Goal: Information Seeking & Learning: Learn about a topic

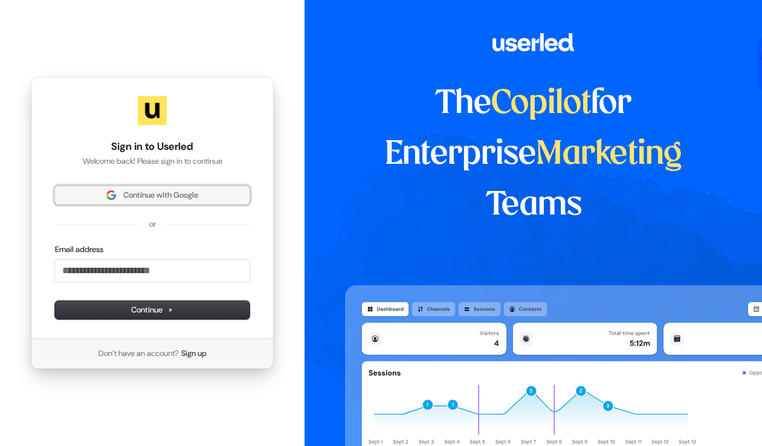
click at [193, 193] on span "Continue with Google" at bounding box center [160, 195] width 75 height 11
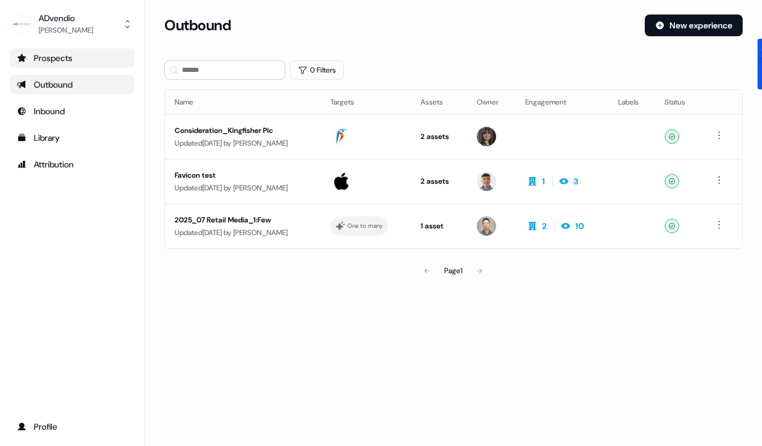
click at [65, 59] on div "Prospects" at bounding box center [72, 58] width 111 height 12
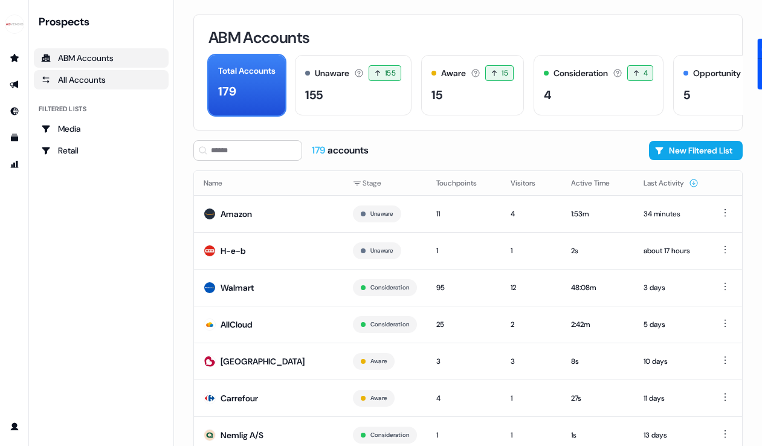
click at [108, 81] on div "All Accounts" at bounding box center [101, 80] width 120 height 12
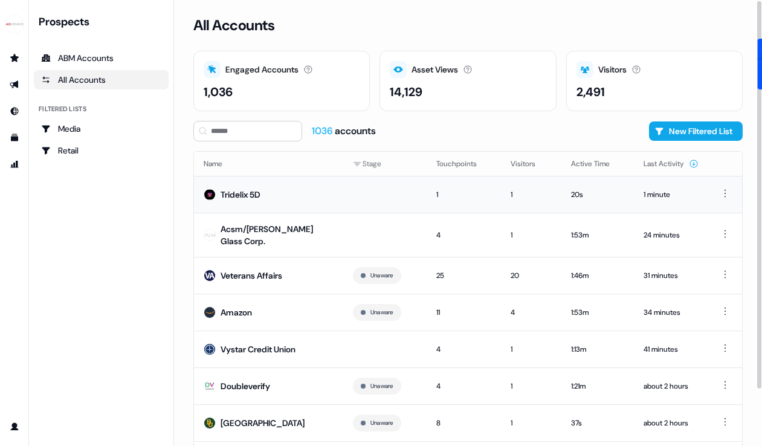
scroll to position [66, 0]
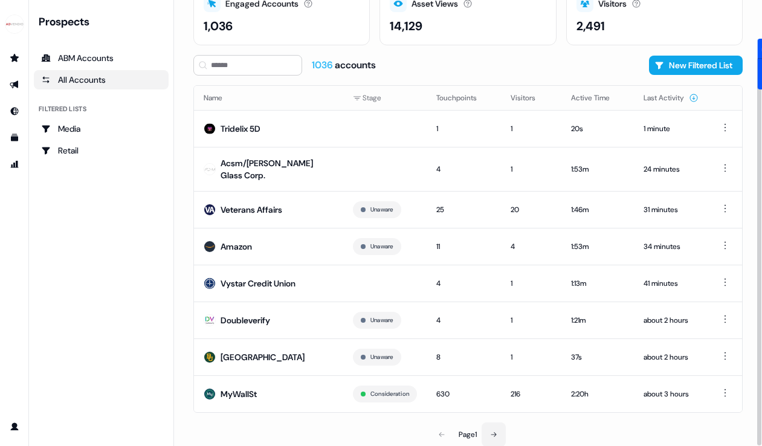
click at [501, 434] on button at bounding box center [494, 435] width 24 height 24
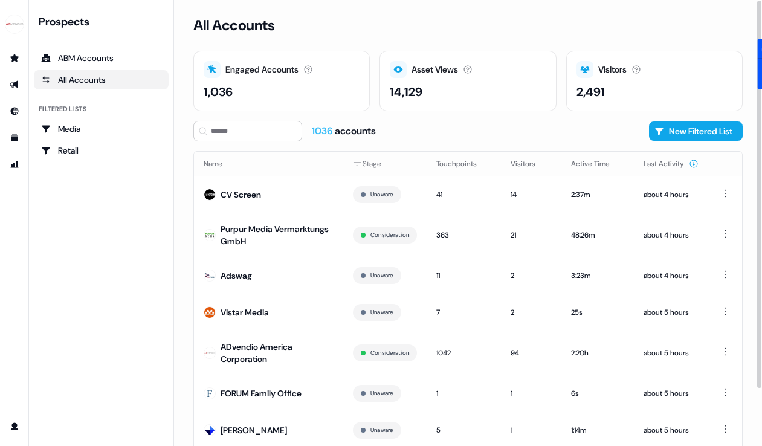
scroll to position [73, 0]
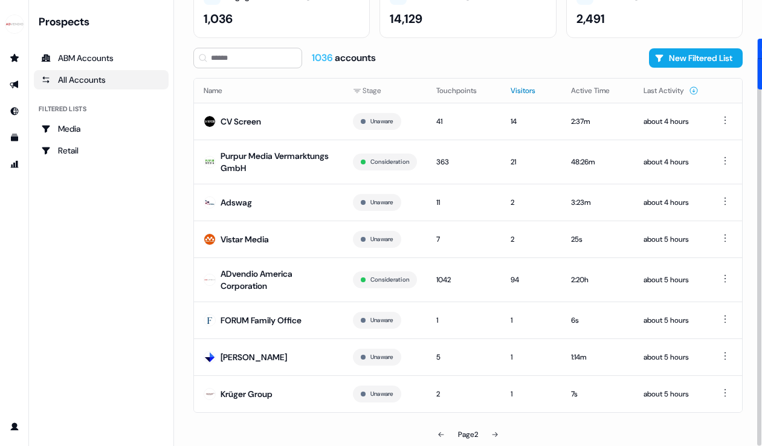
click at [525, 87] on button "Visitors" at bounding box center [530, 91] width 39 height 22
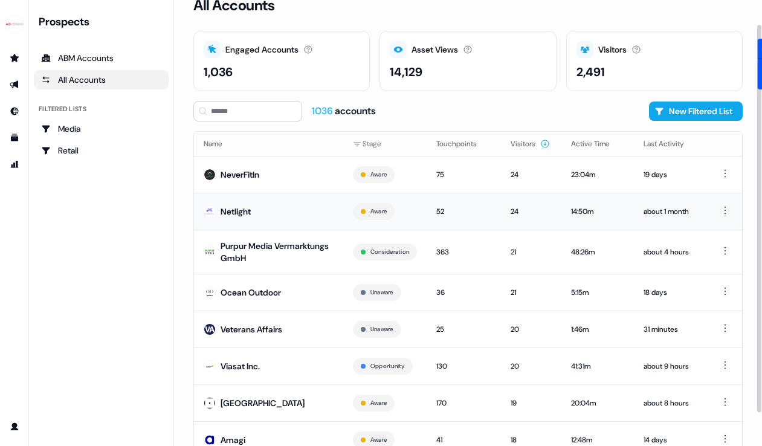
scroll to position [66, 0]
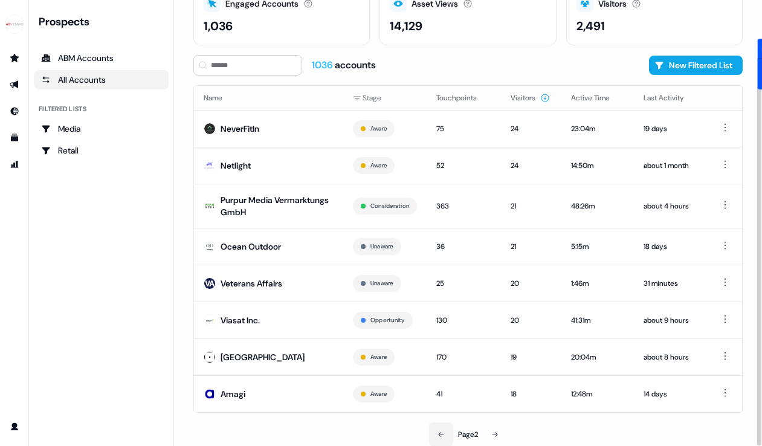
click at [443, 431] on icon at bounding box center [441, 434] width 7 height 7
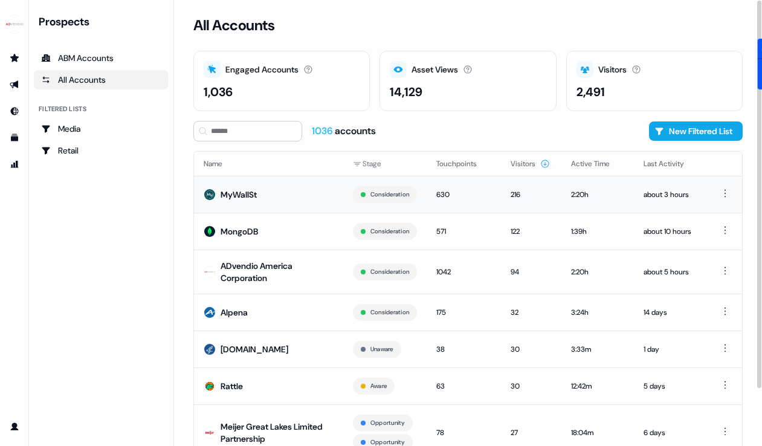
click at [238, 196] on div "MyWallSt" at bounding box center [239, 195] width 36 height 12
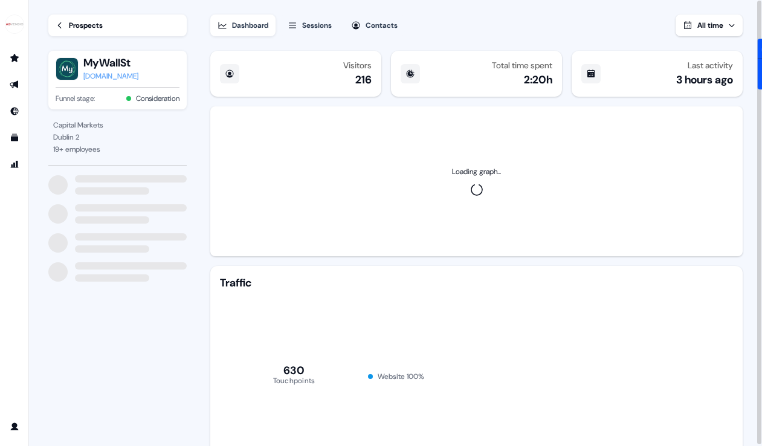
click at [112, 77] on div "[DOMAIN_NAME]" at bounding box center [110, 76] width 55 height 12
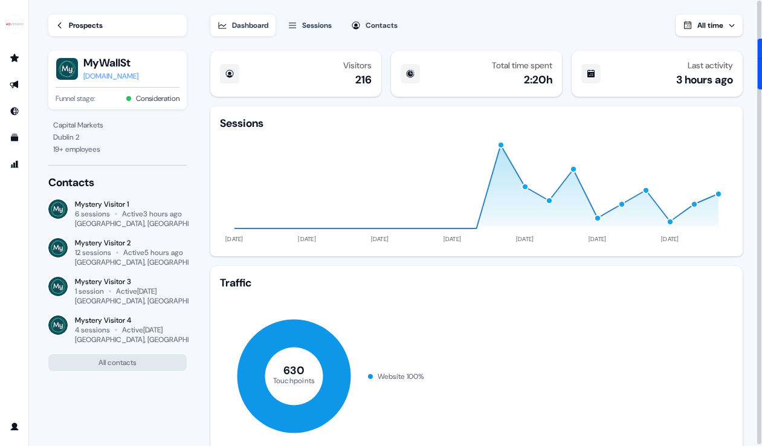
click at [57, 19] on link "Prospects" at bounding box center [117, 26] width 138 height 22
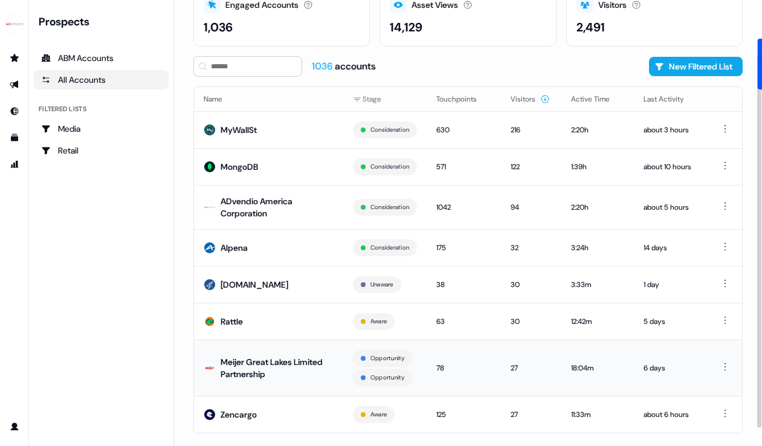
scroll to position [85, 0]
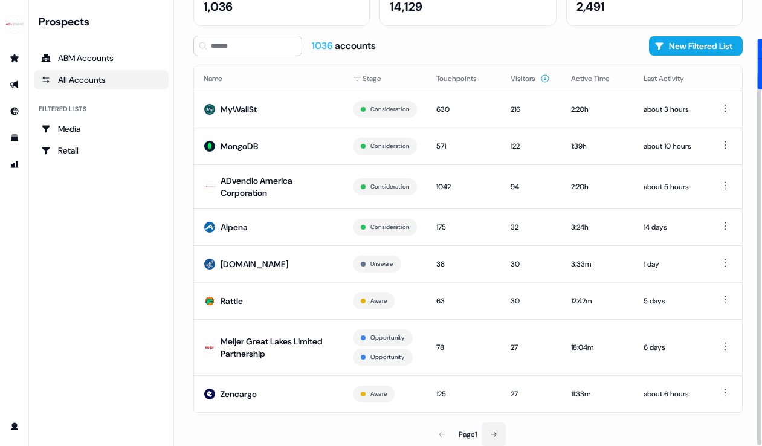
click at [491, 425] on button at bounding box center [494, 435] width 24 height 24
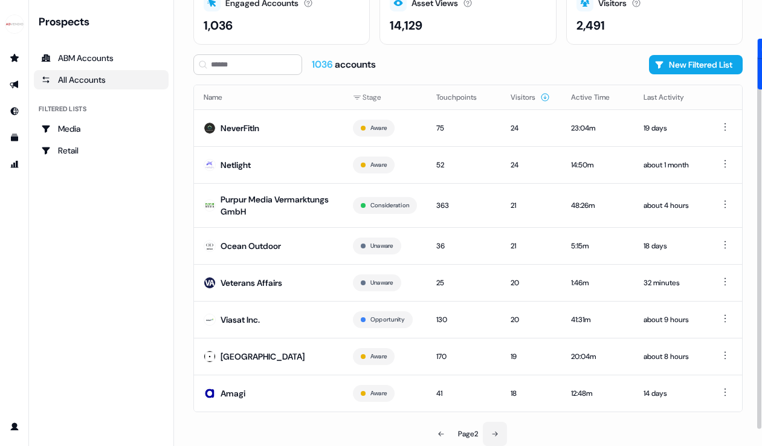
scroll to position [66, 0]
click at [689, 70] on button "New Filtered List" at bounding box center [696, 65] width 94 height 19
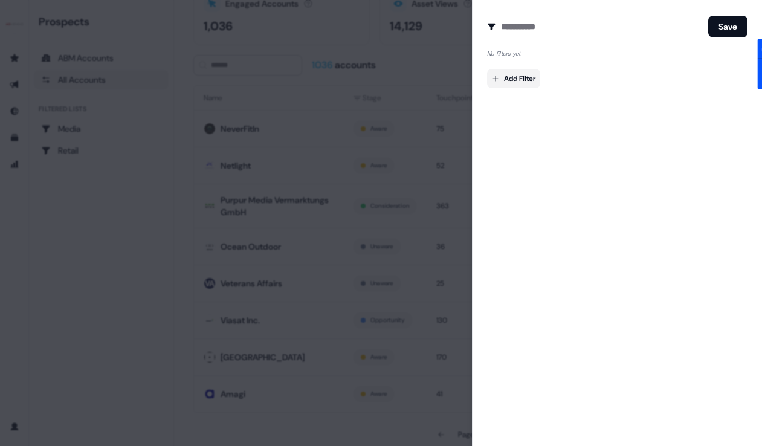
click at [528, 79] on body "For the best experience switch devices to a bigger screen. Go to [DOMAIN_NAME] …" at bounding box center [381, 223] width 762 height 446
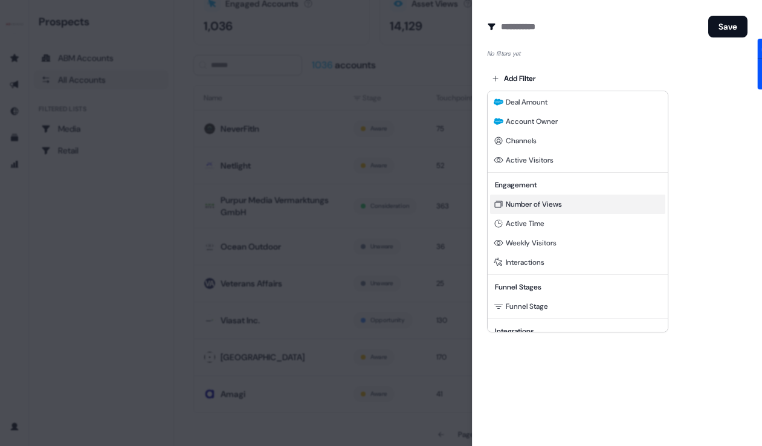
scroll to position [0, 0]
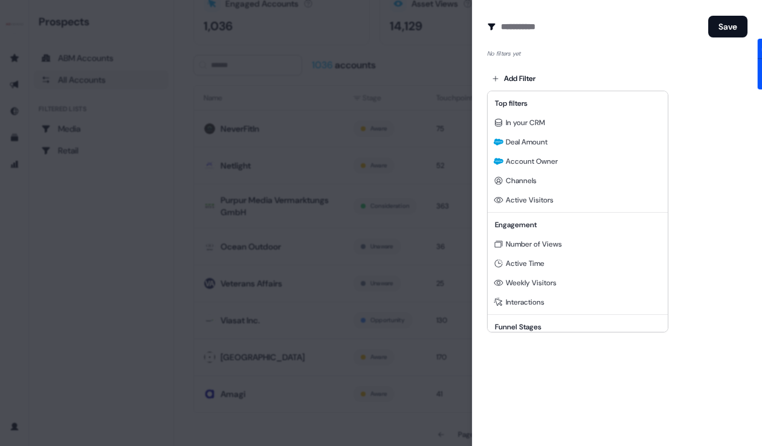
click at [526, 101] on div "Top filters" at bounding box center [577, 103] width 175 height 19
click at [605, 75] on div at bounding box center [381, 223] width 762 height 446
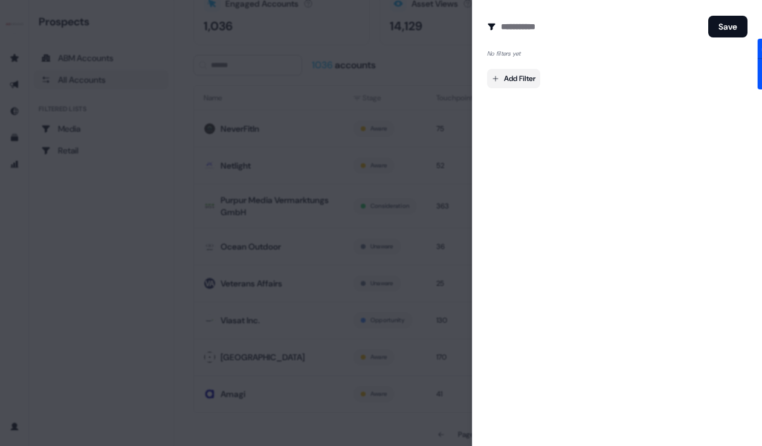
click at [504, 84] on body "For the best experience switch devices to a bigger screen. Go to [DOMAIN_NAME] …" at bounding box center [381, 223] width 762 height 446
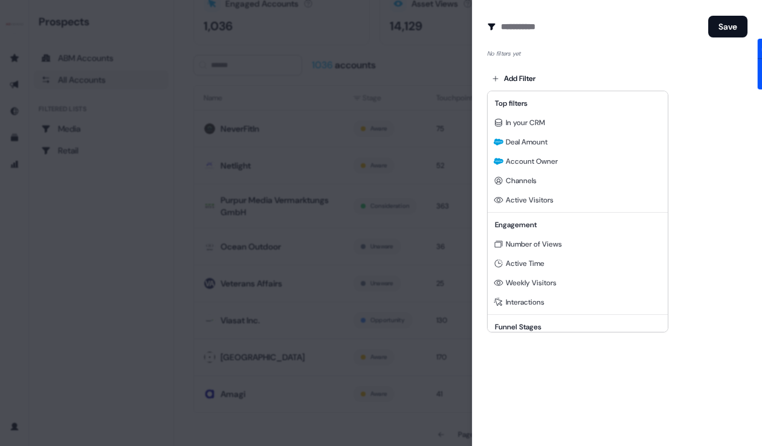
click at [527, 81] on div at bounding box center [381, 223] width 762 height 446
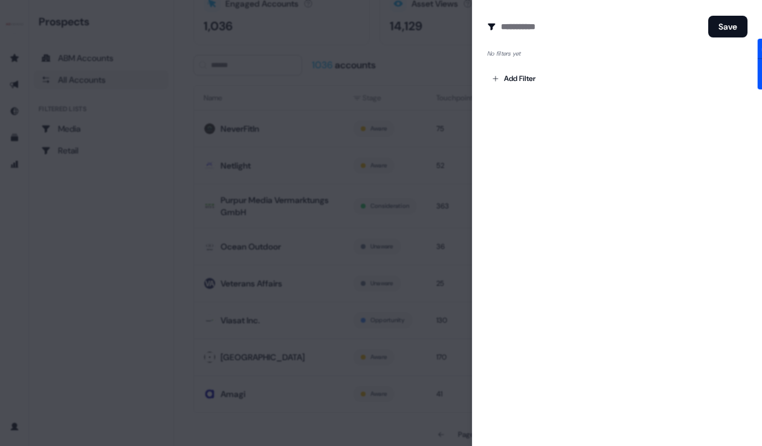
click at [331, 73] on div at bounding box center [381, 223] width 762 height 446
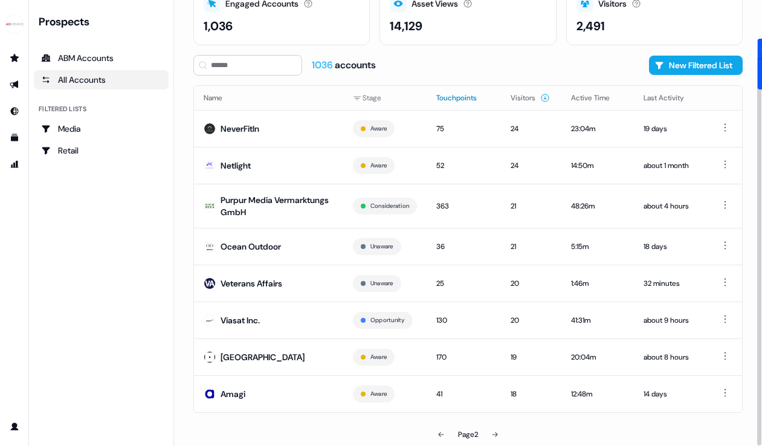
click at [455, 97] on button "Touchpoints" at bounding box center [463, 98] width 55 height 22
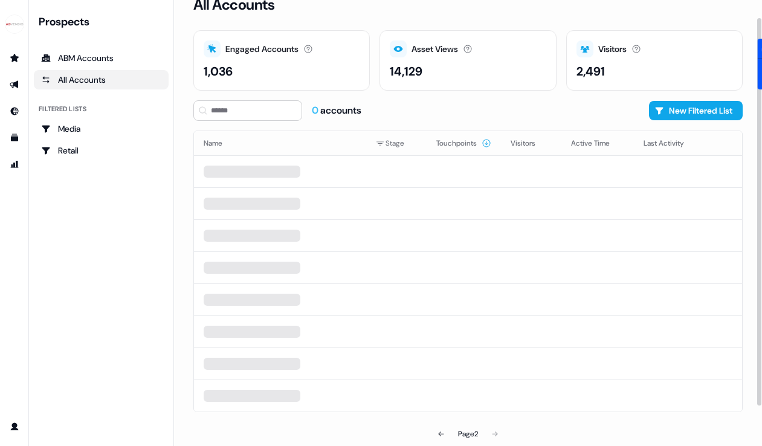
scroll to position [20, 0]
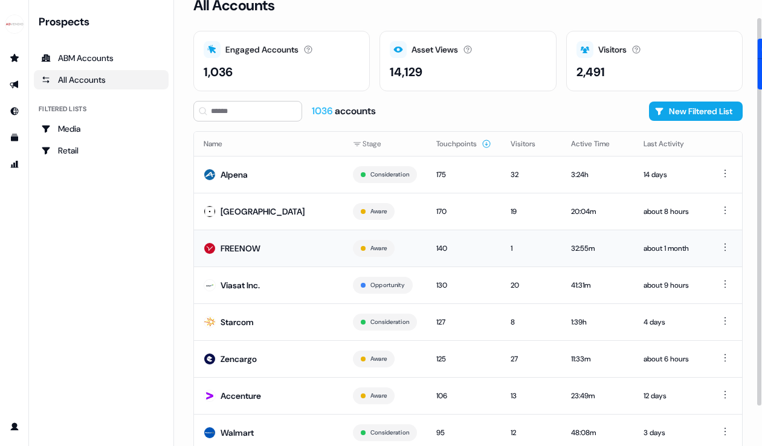
click at [226, 248] on div "FREENOW" at bounding box center [241, 248] width 40 height 12
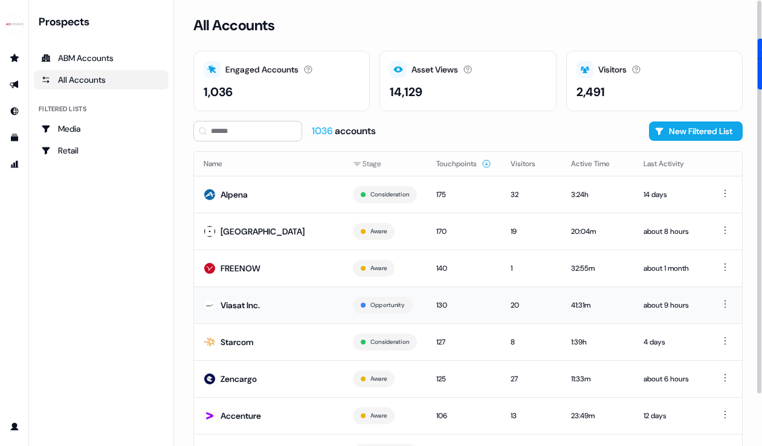
scroll to position [59, 0]
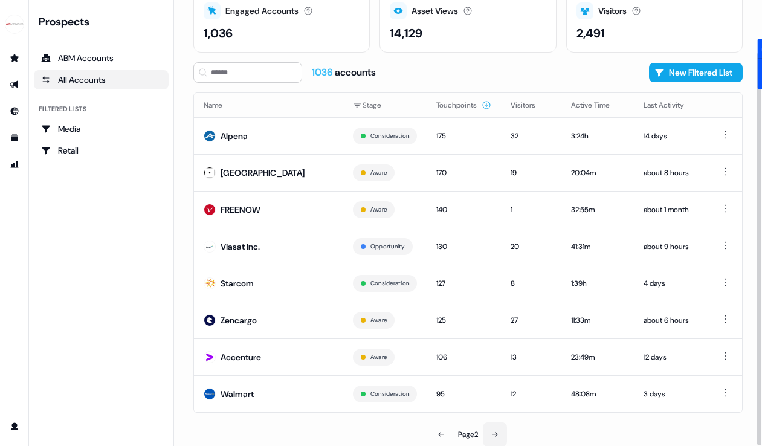
click at [497, 433] on icon at bounding box center [494, 434] width 7 height 7
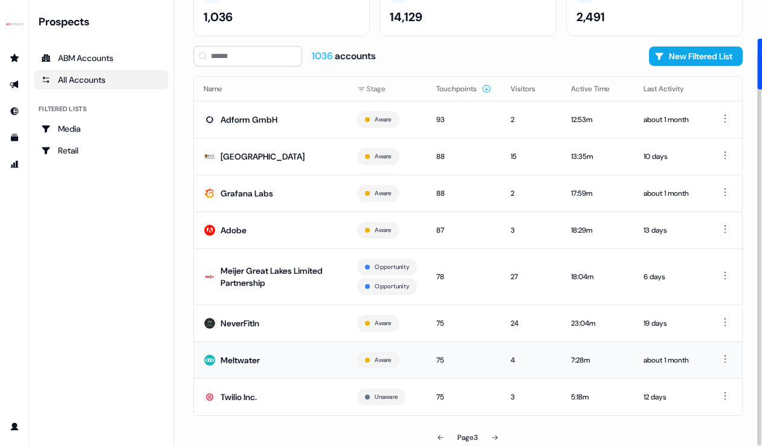
scroll to position [78, 0]
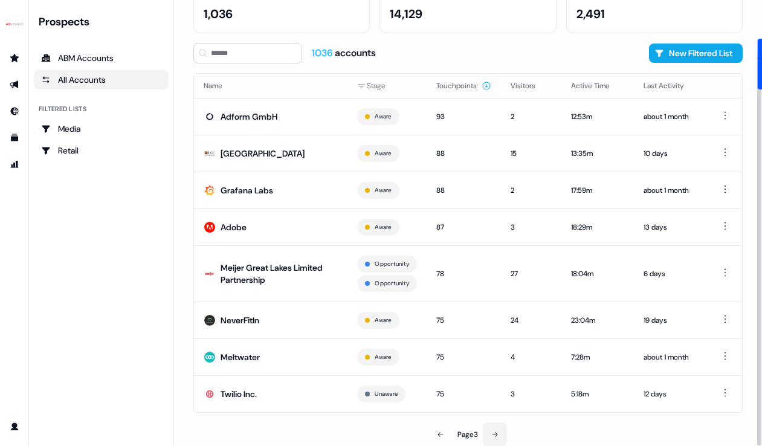
click at [498, 429] on button at bounding box center [495, 435] width 24 height 24
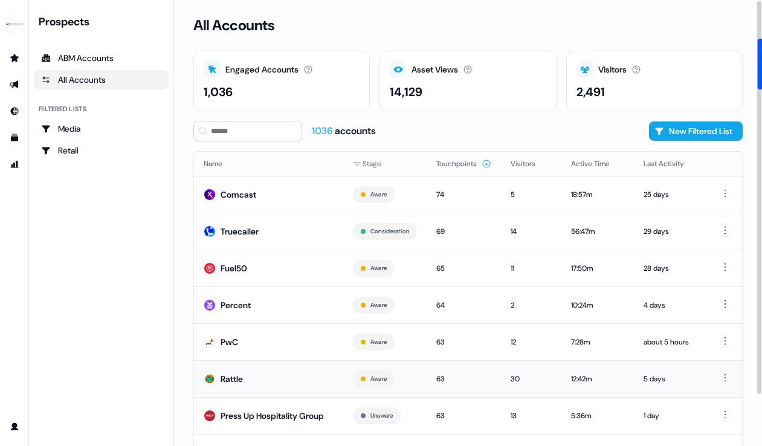
scroll to position [66, 0]
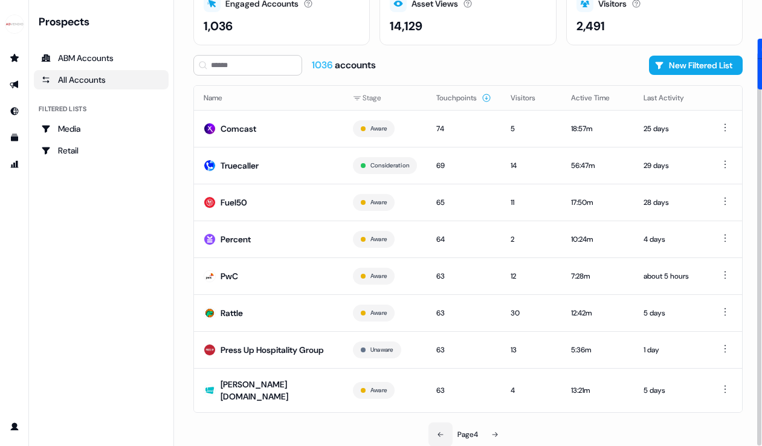
click at [441, 432] on icon at bounding box center [440, 434] width 7 height 7
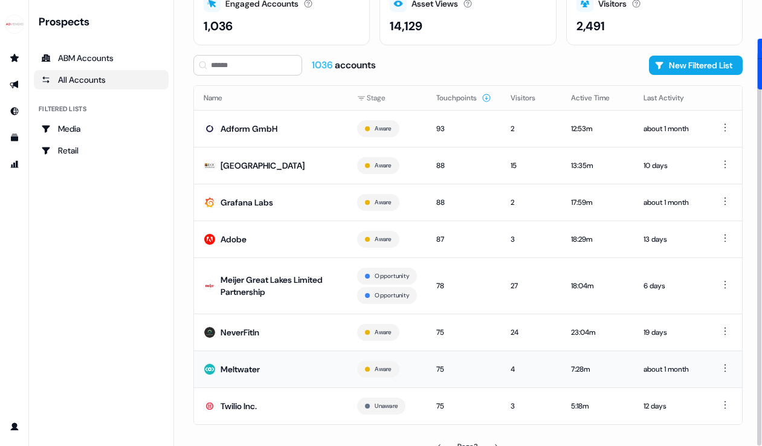
click at [234, 369] on div "Meltwater" at bounding box center [240, 369] width 39 height 12
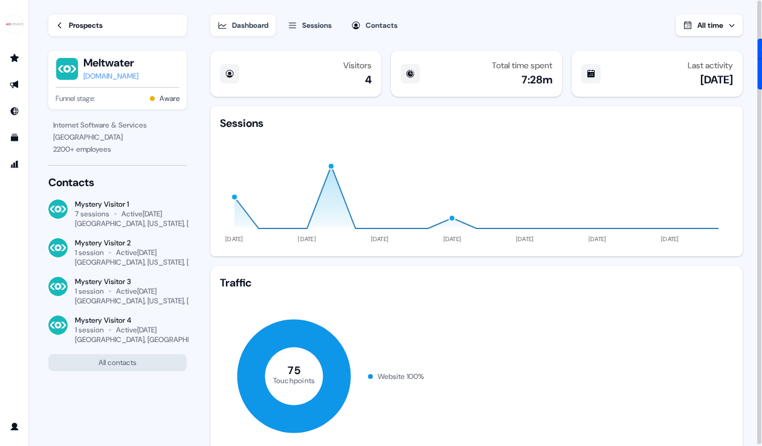
click at [158, 217] on div "Active [DATE]" at bounding box center [142, 214] width 41 height 10
click at [126, 361] on button "All contacts" at bounding box center [117, 362] width 138 height 17
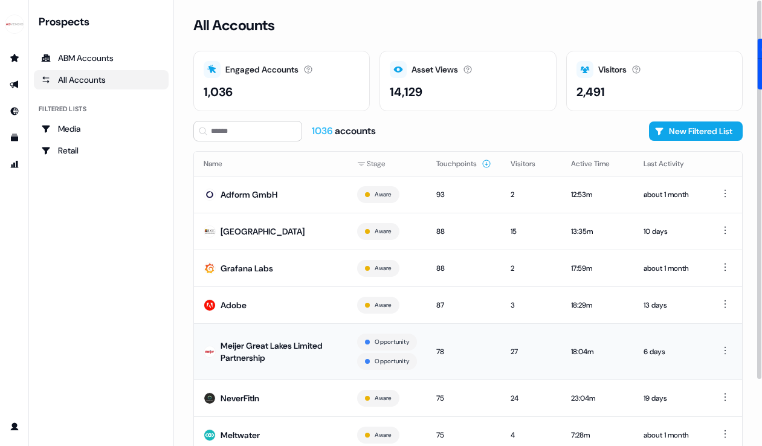
scroll to position [78, 0]
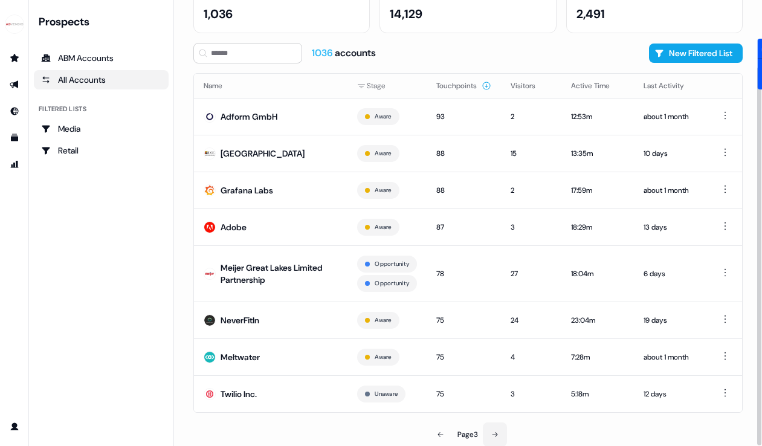
click at [499, 431] on icon at bounding box center [494, 434] width 7 height 7
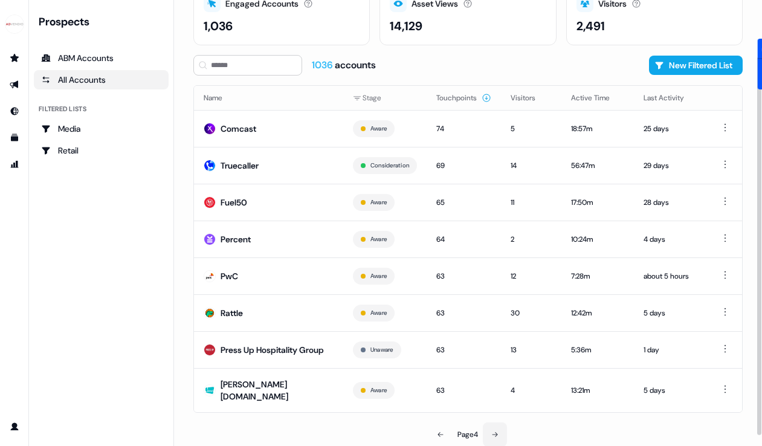
click at [499, 431] on icon at bounding box center [494, 434] width 7 height 7
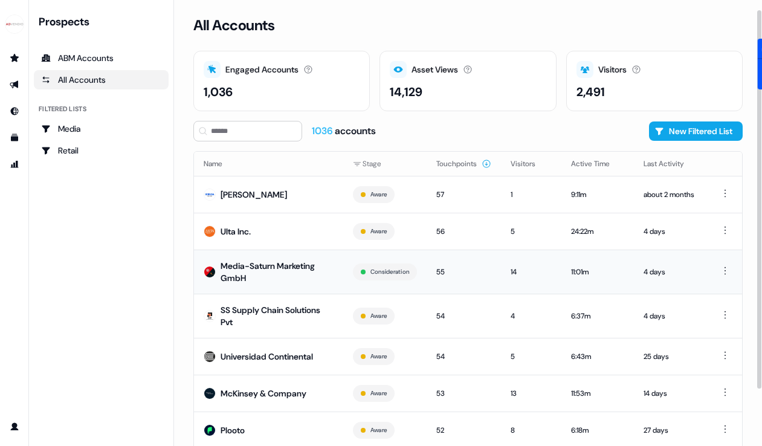
scroll to position [73, 0]
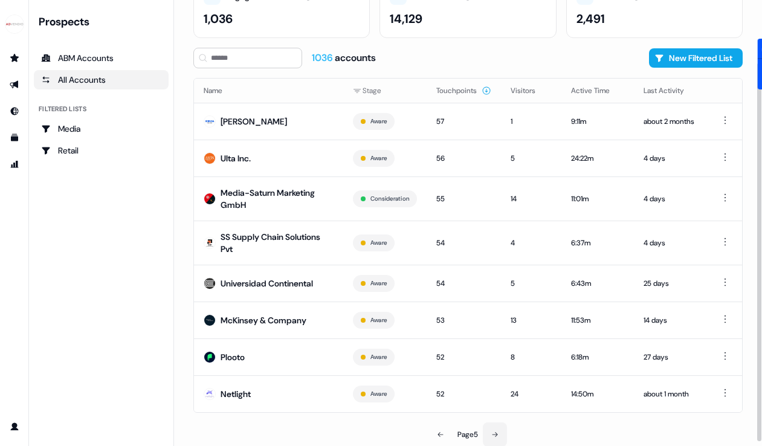
click at [499, 435] on icon at bounding box center [494, 434] width 7 height 7
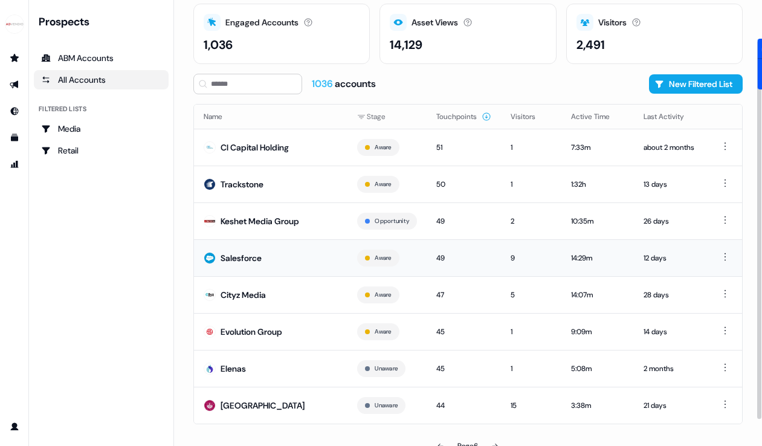
scroll to position [59, 0]
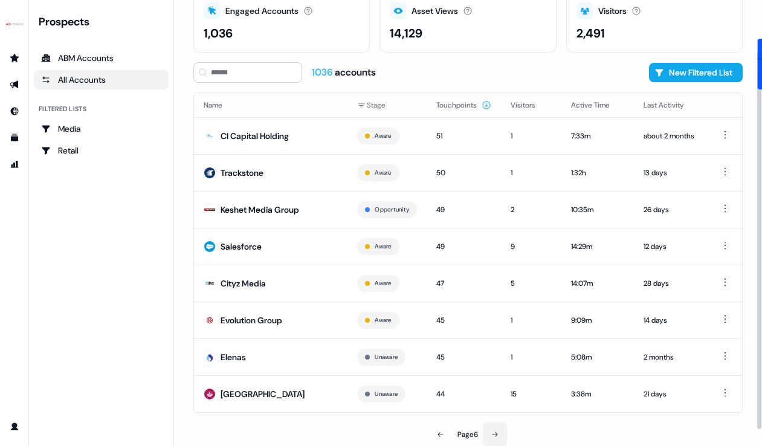
click at [501, 438] on button at bounding box center [495, 435] width 24 height 24
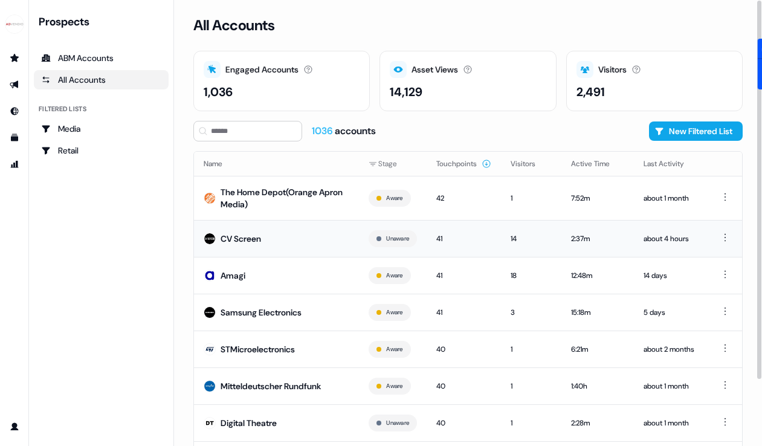
click at [215, 238] on img at bounding box center [210, 239] width 12 height 12
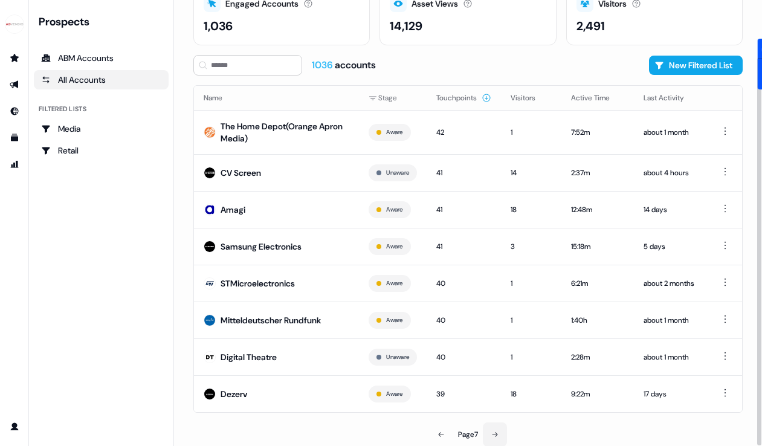
click at [499, 433] on icon at bounding box center [494, 434] width 7 height 7
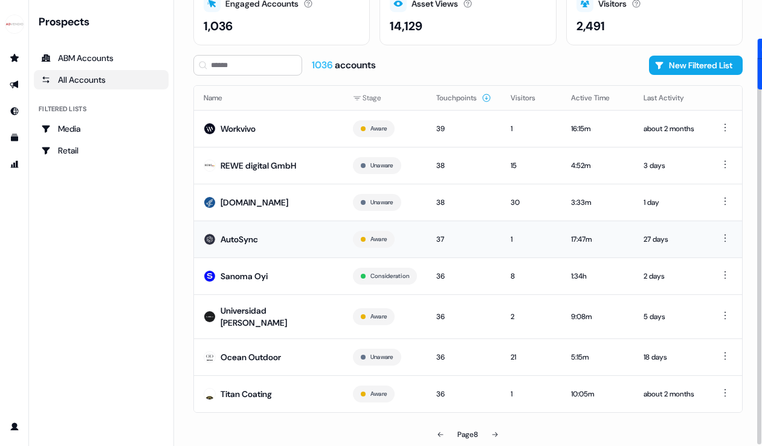
scroll to position [65, 0]
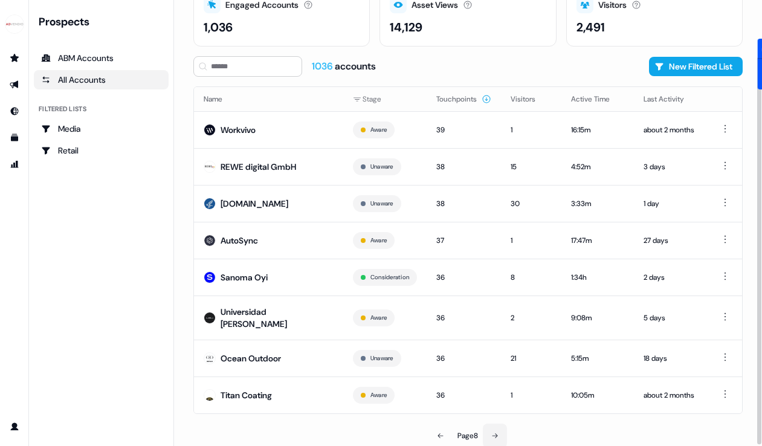
click at [499, 432] on icon at bounding box center [494, 435] width 7 height 7
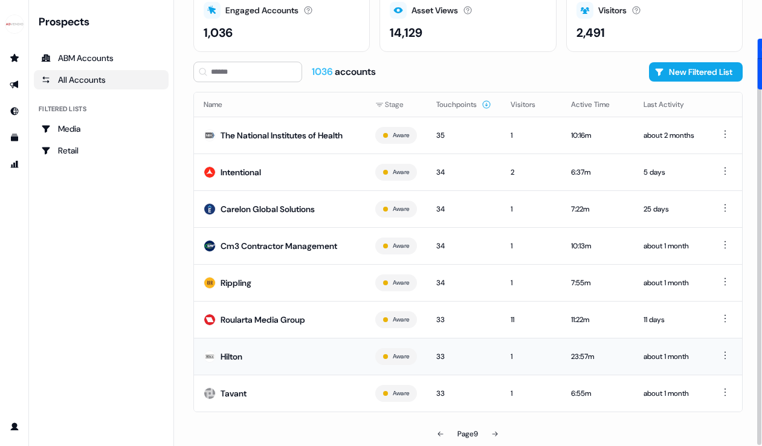
scroll to position [66, 0]
click at [85, 126] on div "Media" at bounding box center [101, 129] width 120 height 12
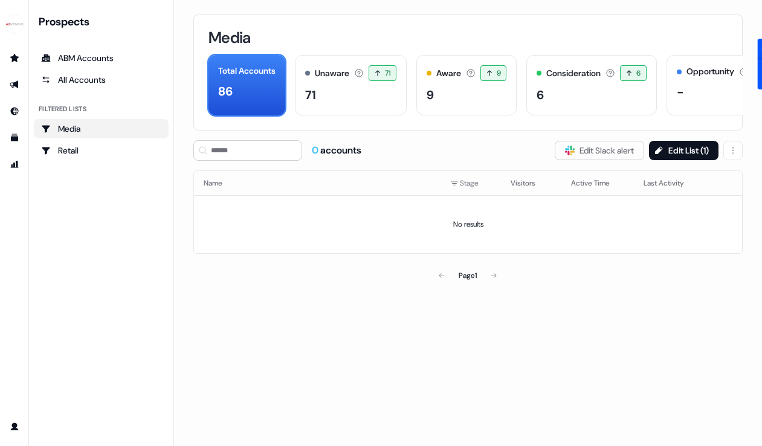
click at [496, 273] on div "Page 1" at bounding box center [468, 276] width 177 height 24
click at [264, 85] on div "86" at bounding box center [246, 91] width 57 height 18
click at [574, 86] on div "6" at bounding box center [591, 95] width 109 height 18
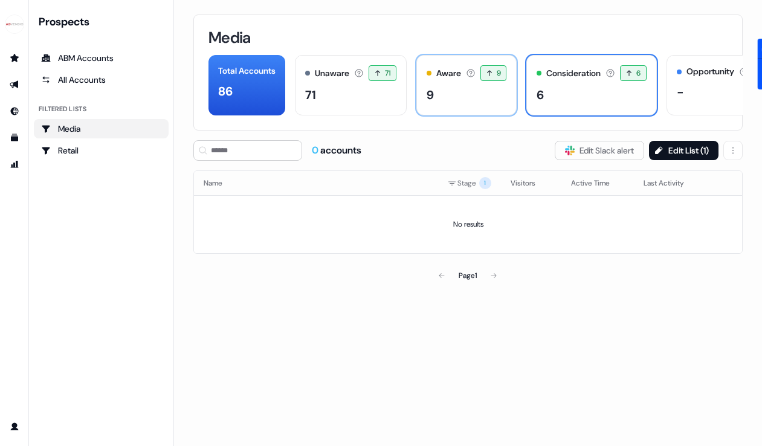
click at [475, 90] on div "9" at bounding box center [467, 95] width 80 height 18
click at [542, 88] on div "Consideration Accounts with 25+ minutes of usage and 2+ visitors in the last 60…" at bounding box center [592, 85] width 130 height 60
click at [661, 148] on button "Edit List ( 1 )" at bounding box center [684, 150] width 70 height 19
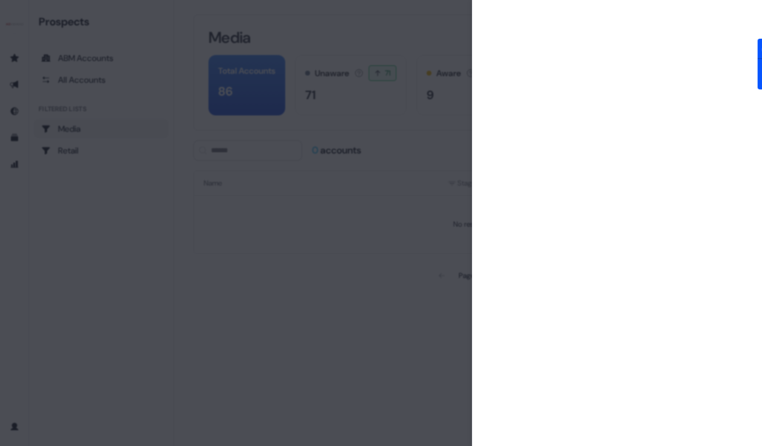
click at [245, 187] on div at bounding box center [381, 223] width 762 height 446
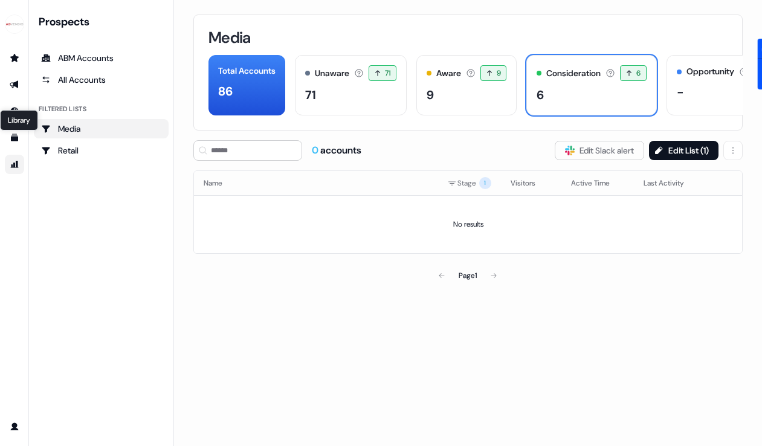
click at [17, 170] on link "Go to attribution" at bounding box center [14, 164] width 19 height 19
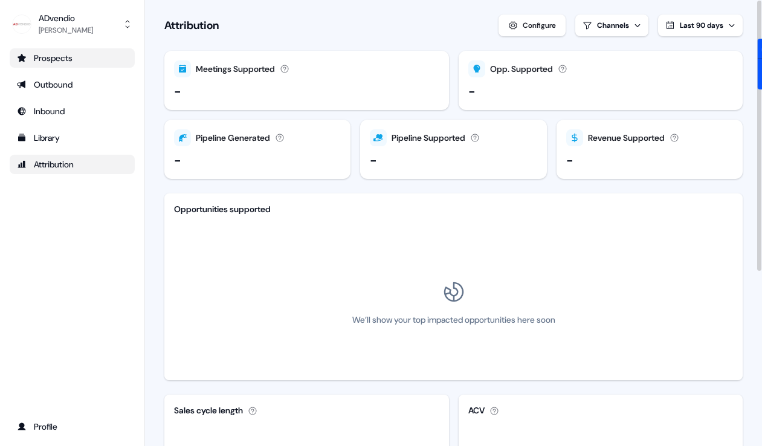
click at [65, 52] on div "Prospects" at bounding box center [72, 58] width 111 height 12
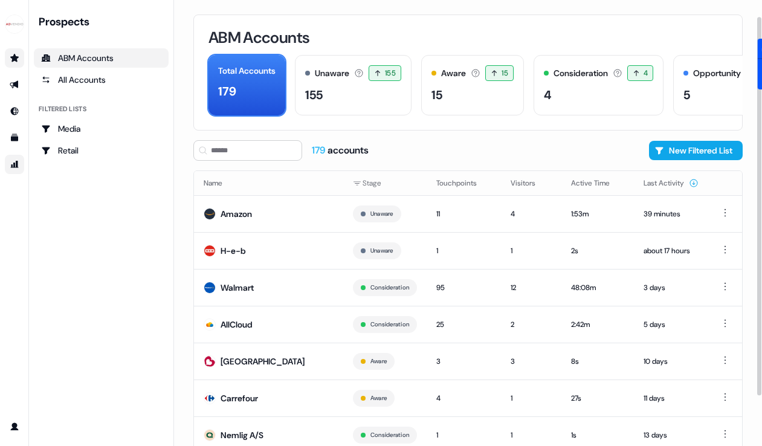
scroll to position [78, 0]
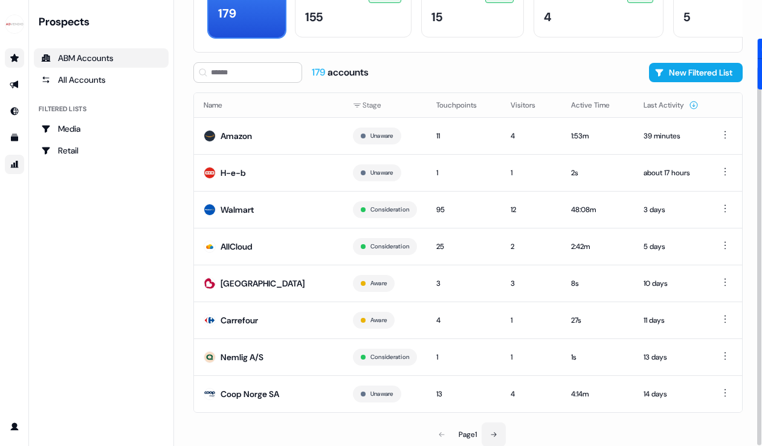
click at [500, 432] on button at bounding box center [494, 435] width 24 height 24
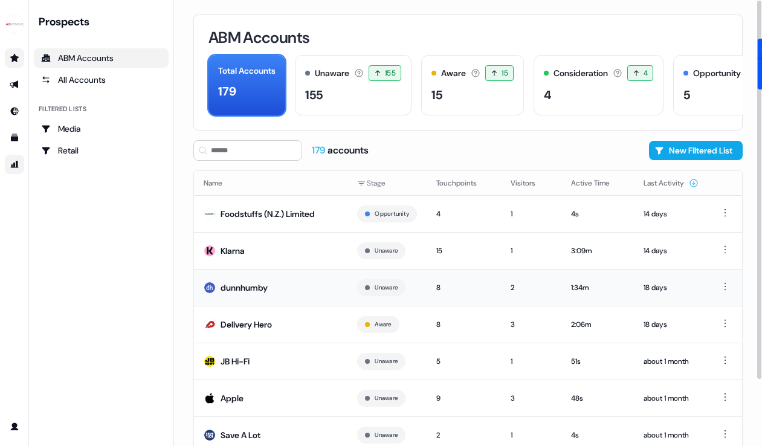
scroll to position [78, 0]
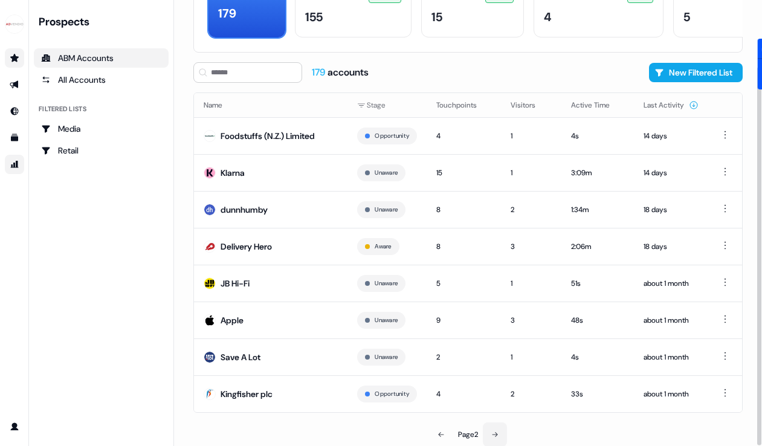
click at [495, 429] on button at bounding box center [495, 435] width 24 height 24
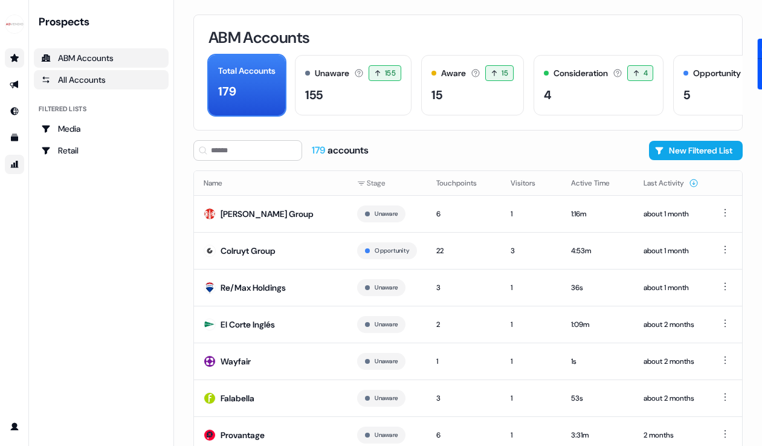
click at [77, 71] on link "All Accounts" at bounding box center [101, 79] width 135 height 19
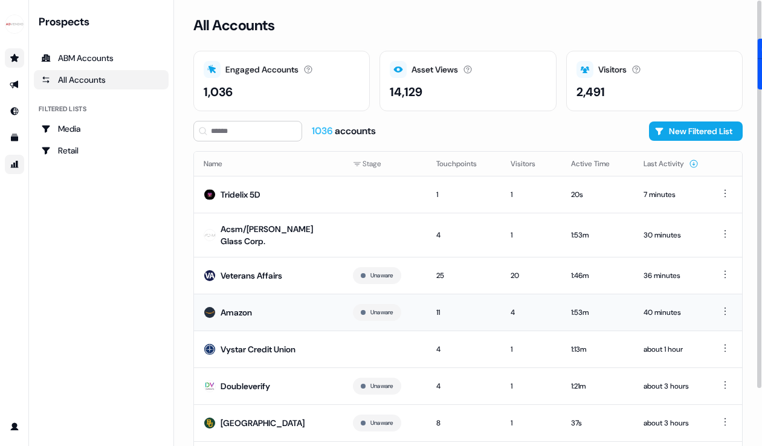
scroll to position [66, 0]
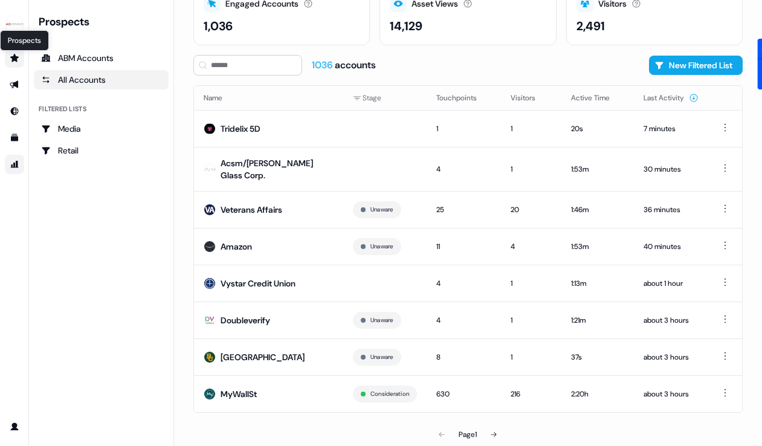
click at [11, 59] on icon "Go to prospects" at bounding box center [15, 58] width 10 height 10
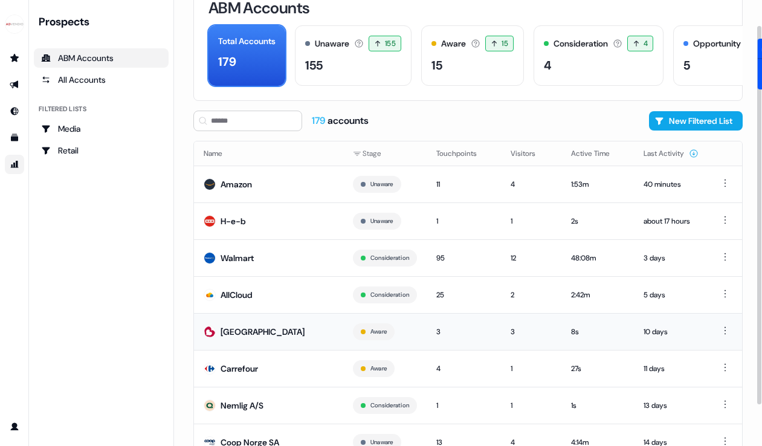
scroll to position [78, 0]
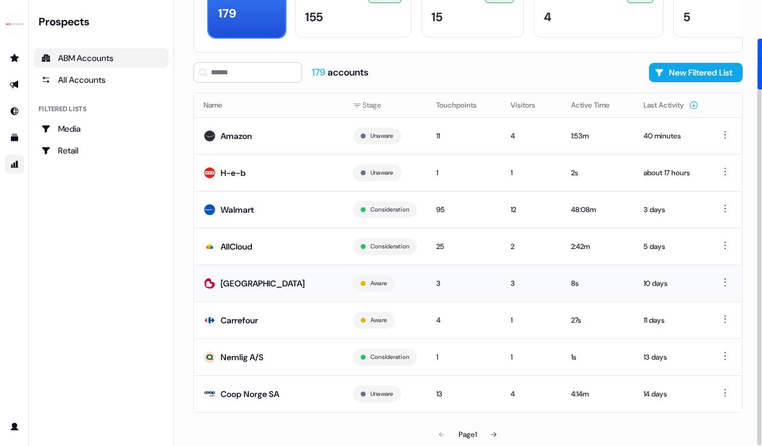
click at [233, 284] on div "[GEOGRAPHIC_DATA]" at bounding box center [263, 283] width 84 height 12
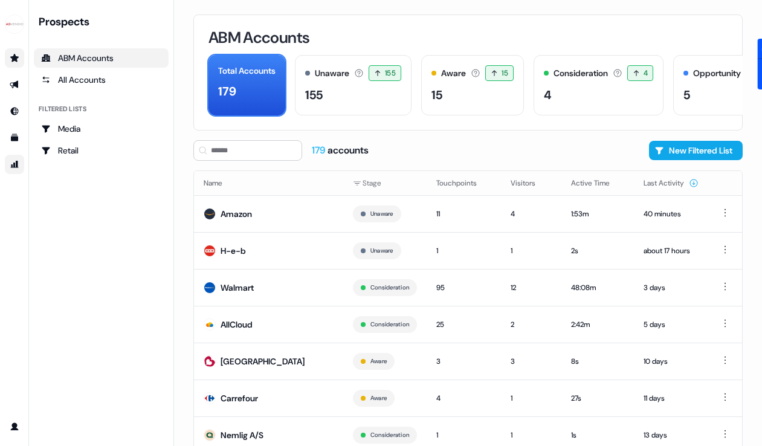
click at [19, 53] on link "Go to prospects" at bounding box center [14, 57] width 19 height 19
click at [12, 60] on icon "Go to prospects" at bounding box center [14, 58] width 8 height 8
click at [15, 85] on icon "Go to outbound experience" at bounding box center [14, 85] width 8 height 8
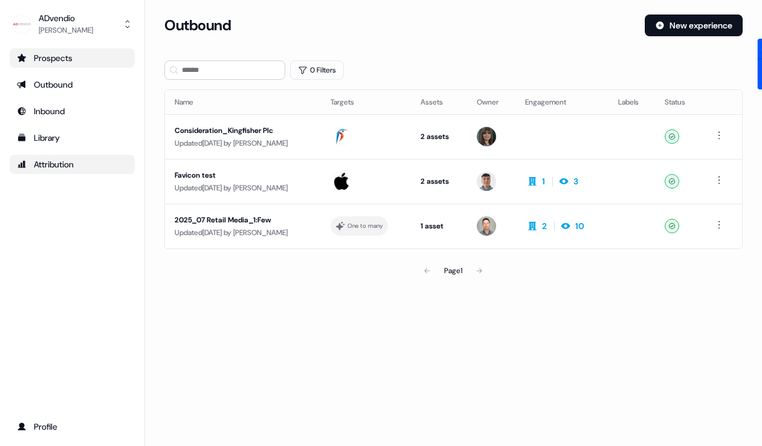
click at [37, 54] on div "Prospects" at bounding box center [72, 58] width 111 height 12
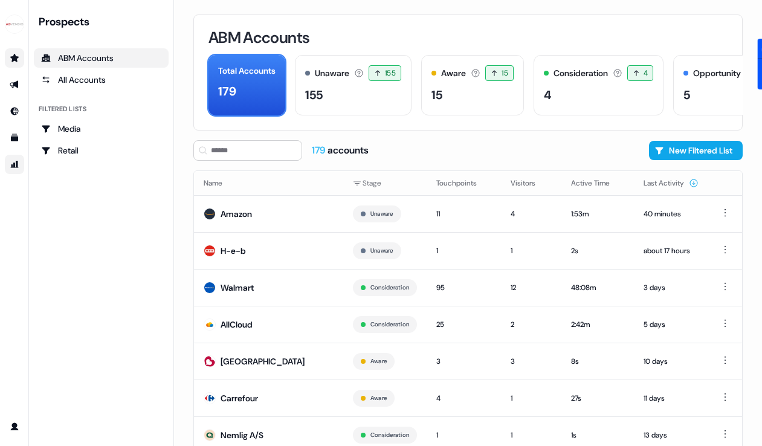
click at [11, 51] on link "Go to prospects" at bounding box center [14, 57] width 19 height 19
click at [65, 74] on div "All Accounts" at bounding box center [101, 80] width 120 height 12
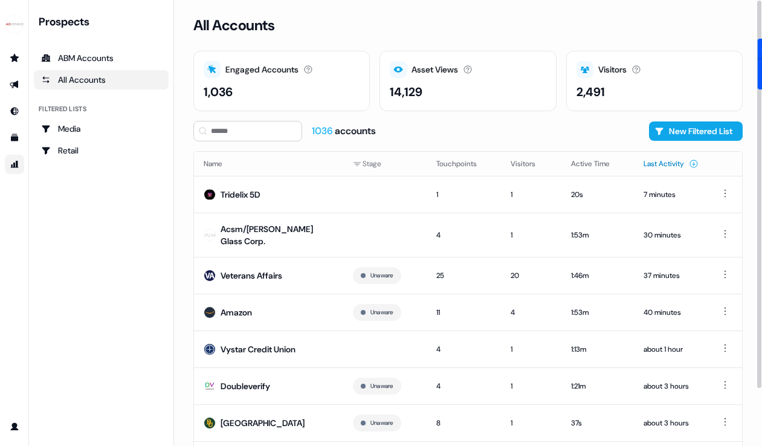
click at [666, 161] on button "Last Activity" at bounding box center [671, 164] width 55 height 22
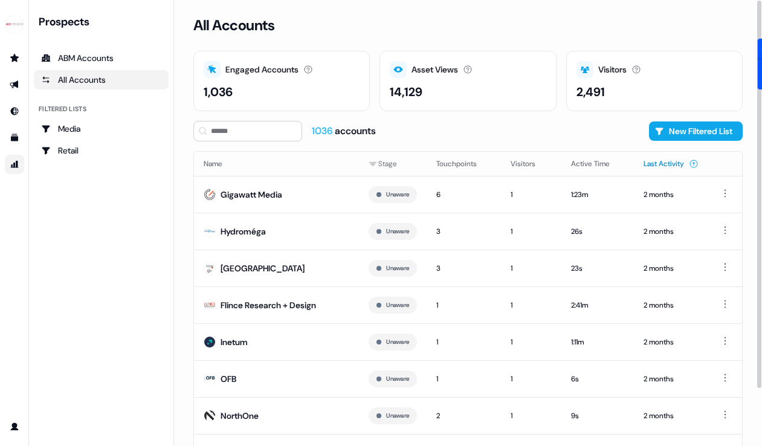
click at [665, 161] on button "Last Activity" at bounding box center [671, 164] width 55 height 22
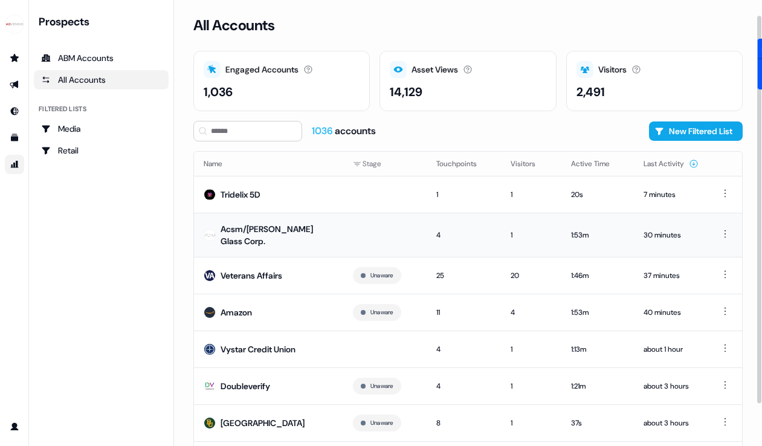
scroll to position [66, 0]
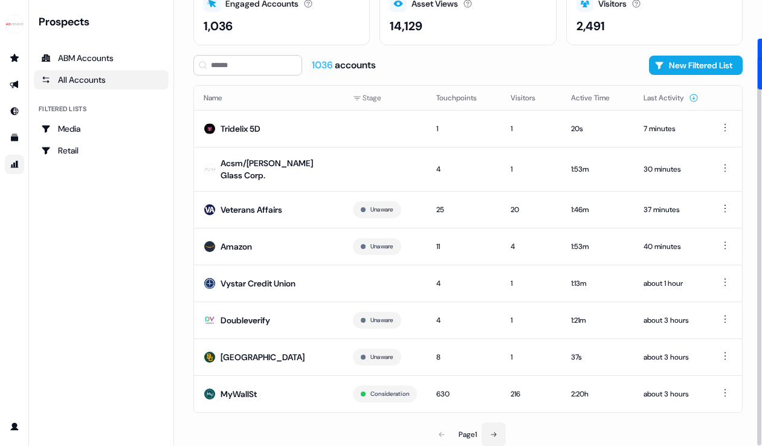
click at [502, 435] on button at bounding box center [494, 435] width 24 height 24
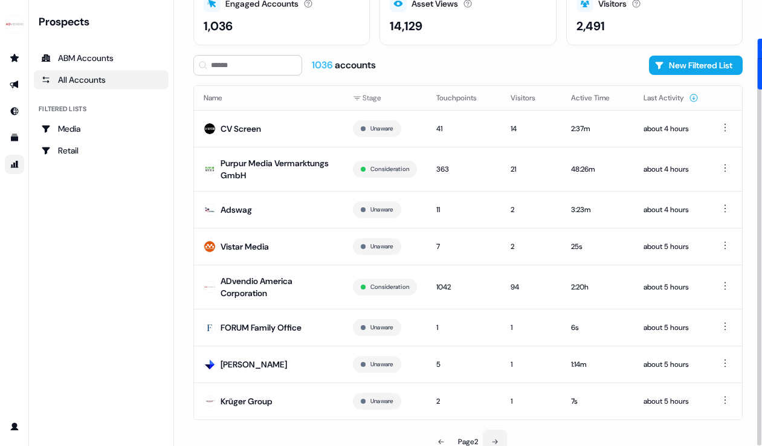
click at [498, 436] on button at bounding box center [495, 442] width 24 height 24
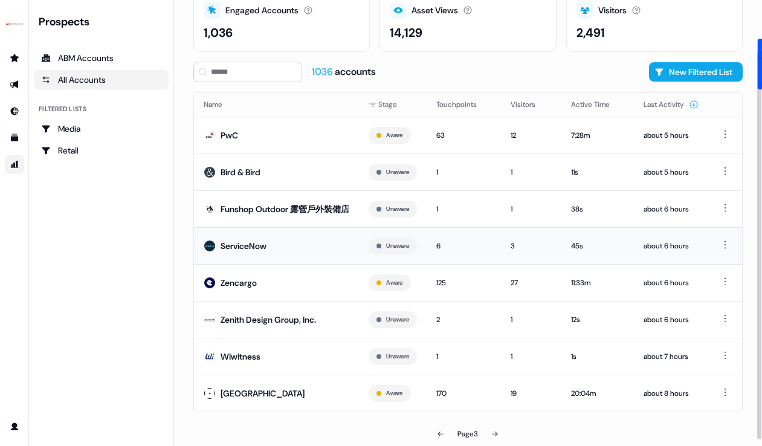
scroll to position [66, 0]
click at [496, 434] on icon at bounding box center [494, 433] width 7 height 7
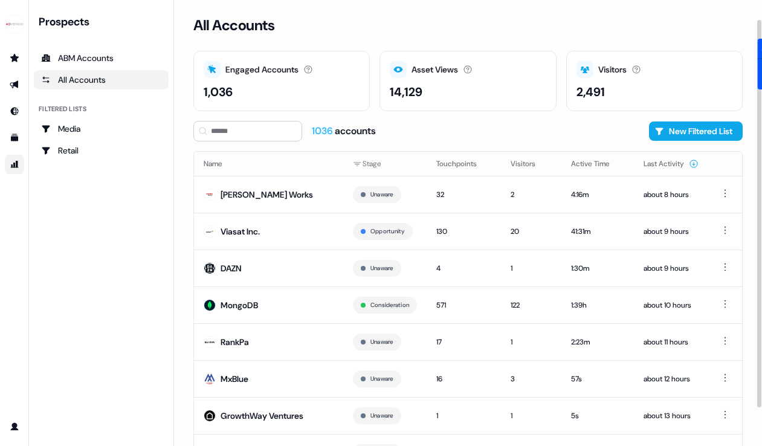
scroll to position [59, 0]
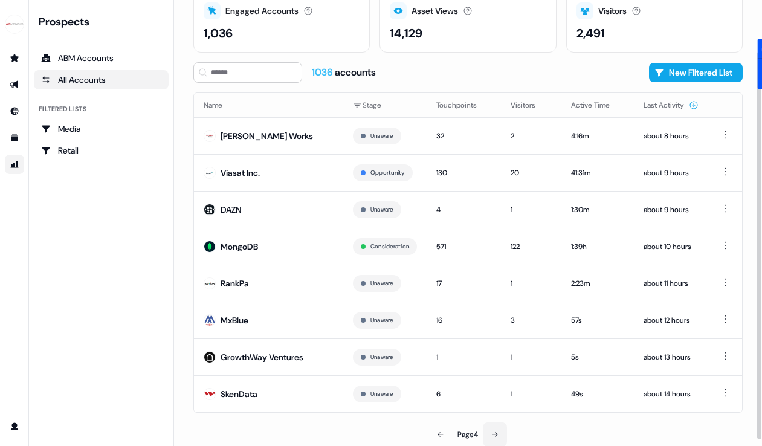
click at [500, 435] on button at bounding box center [495, 435] width 24 height 24
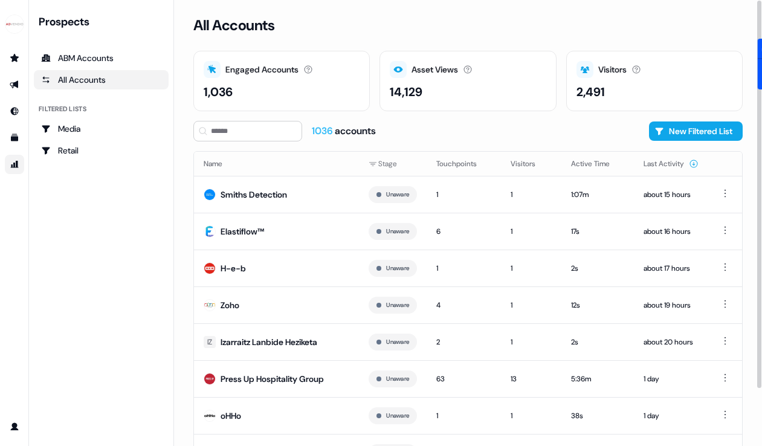
scroll to position [59, 0]
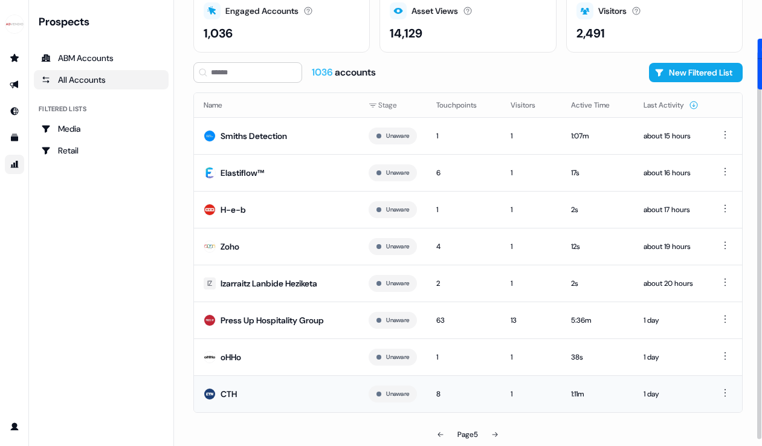
click at [227, 398] on div "CTH" at bounding box center [229, 394] width 16 height 12
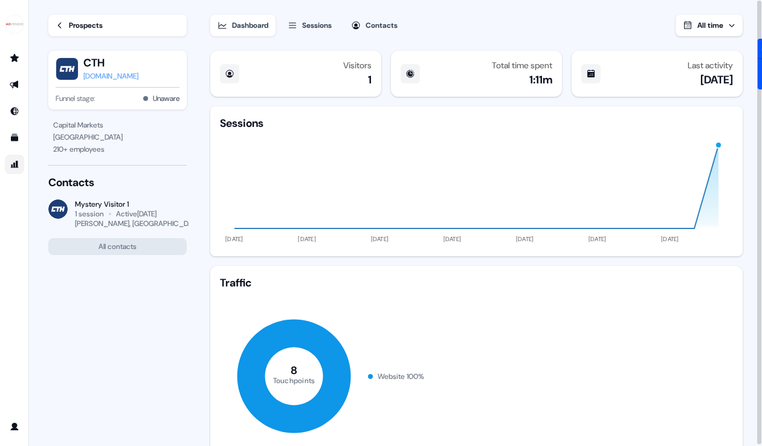
click at [102, 73] on div "[DOMAIN_NAME]" at bounding box center [110, 76] width 55 height 12
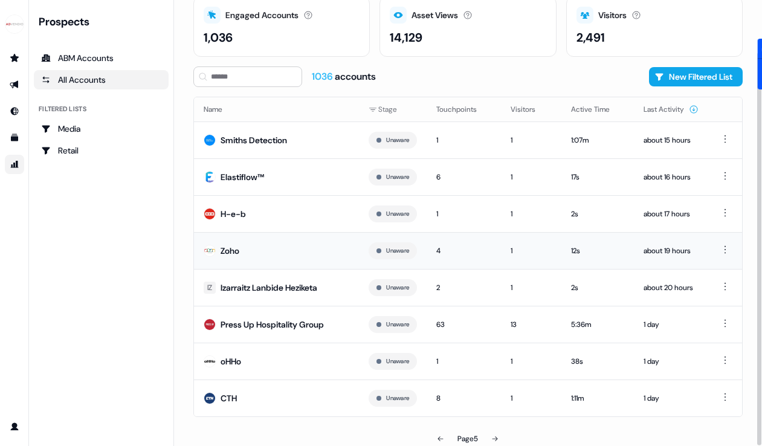
scroll to position [59, 0]
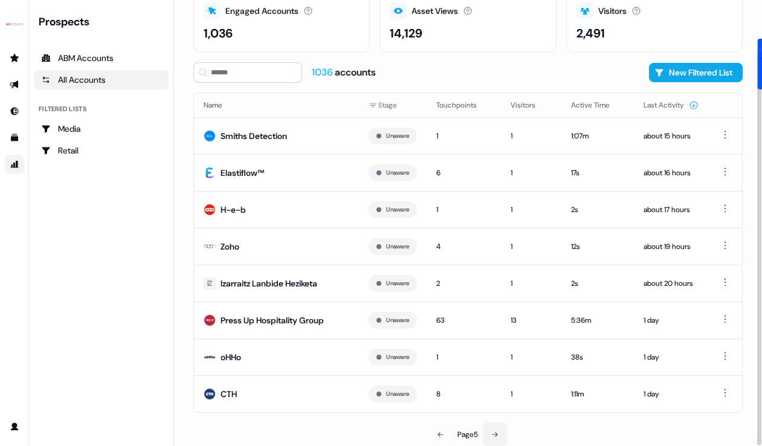
click at [496, 437] on icon at bounding box center [494, 434] width 7 height 7
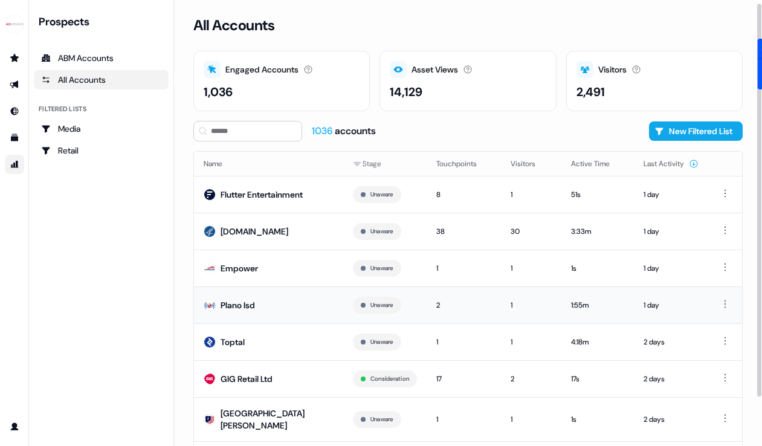
scroll to position [66, 0]
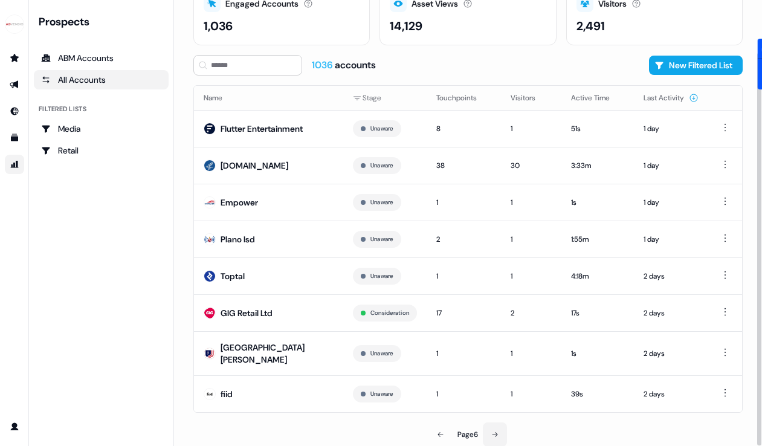
click at [496, 431] on icon at bounding box center [494, 434] width 7 height 7
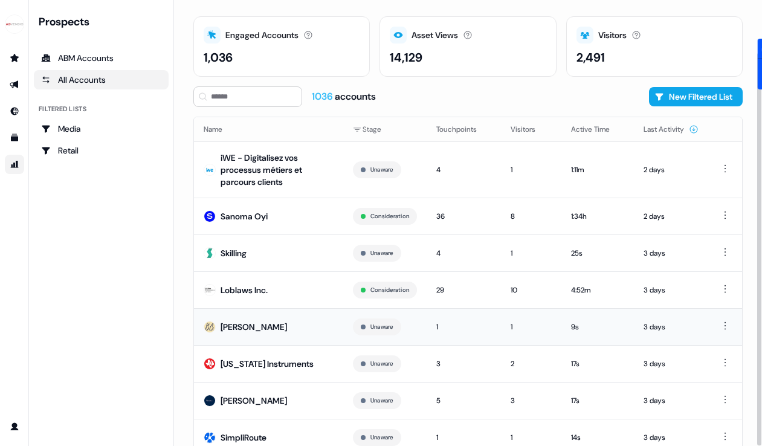
scroll to position [78, 0]
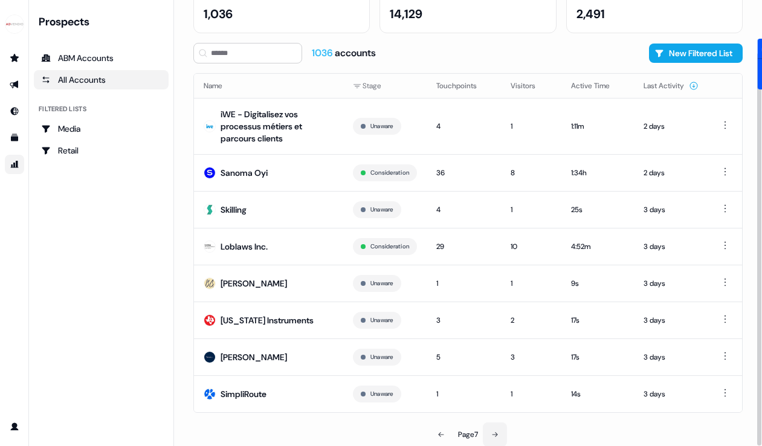
click at [499, 441] on button at bounding box center [495, 435] width 24 height 24
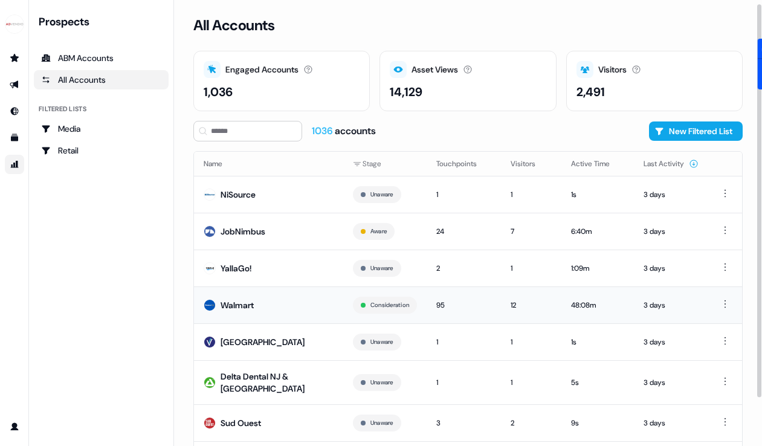
scroll to position [66, 0]
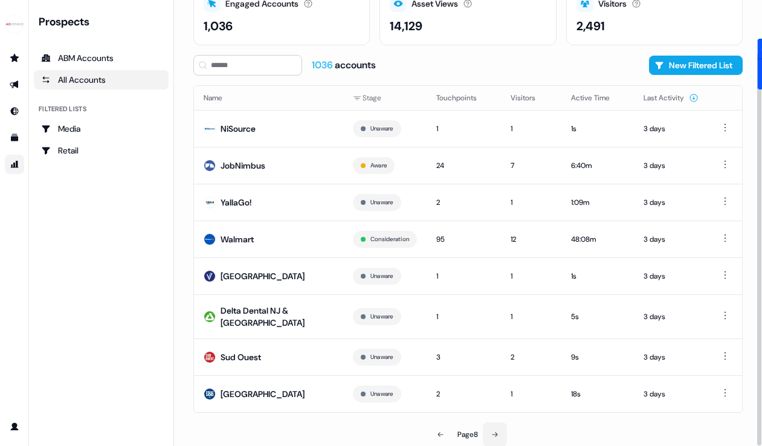
click at [502, 430] on button at bounding box center [495, 435] width 24 height 24
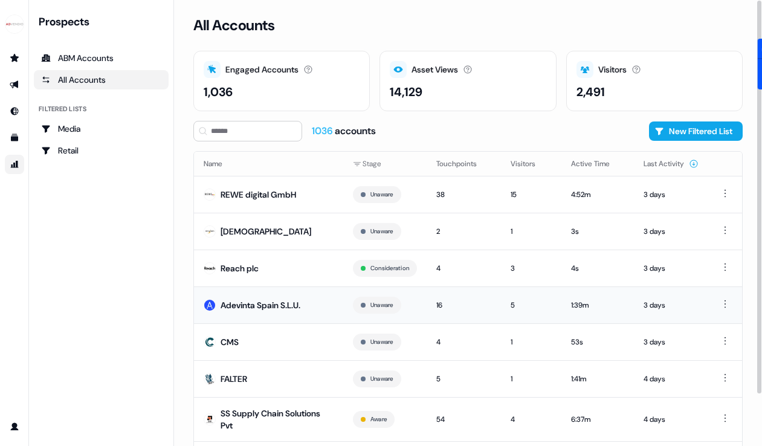
scroll to position [66, 0]
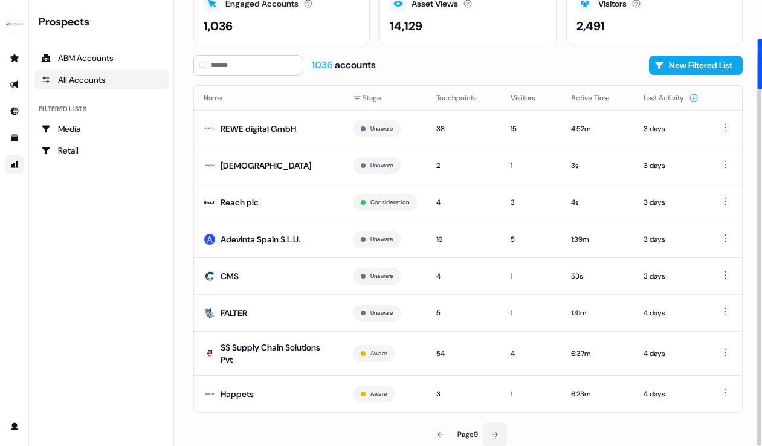
click at [496, 431] on icon at bounding box center [494, 434] width 7 height 7
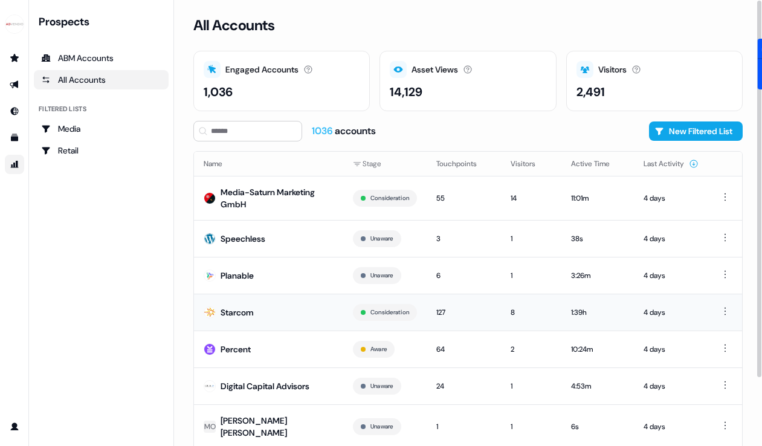
click at [255, 307] on td "Starcom" at bounding box center [268, 312] width 149 height 37
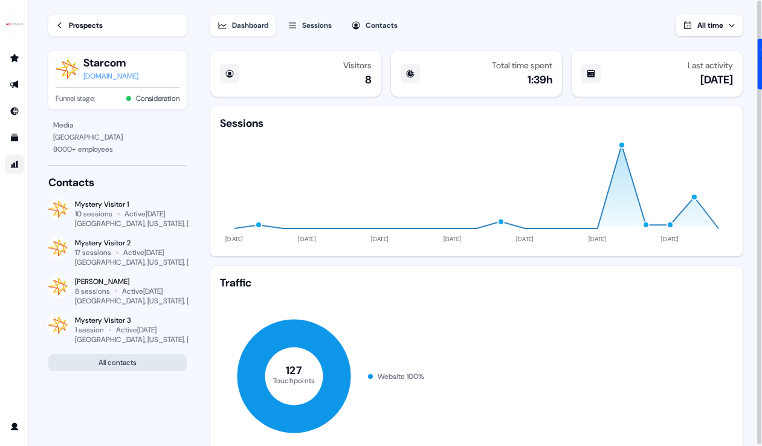
click at [118, 363] on button "All contacts" at bounding box center [117, 362] width 138 height 17
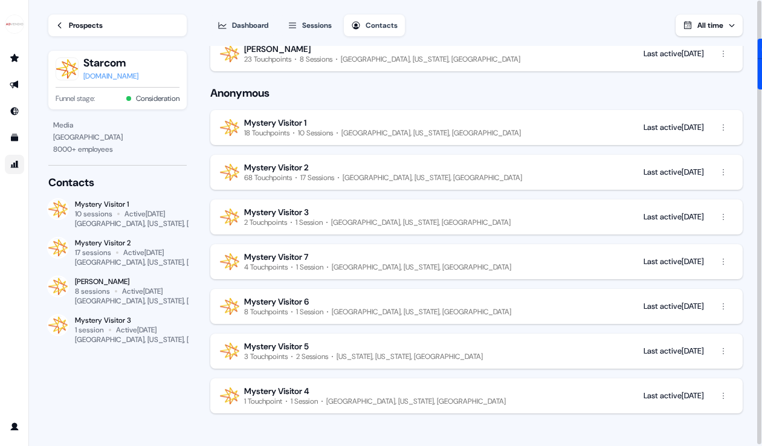
scroll to position [1, 0]
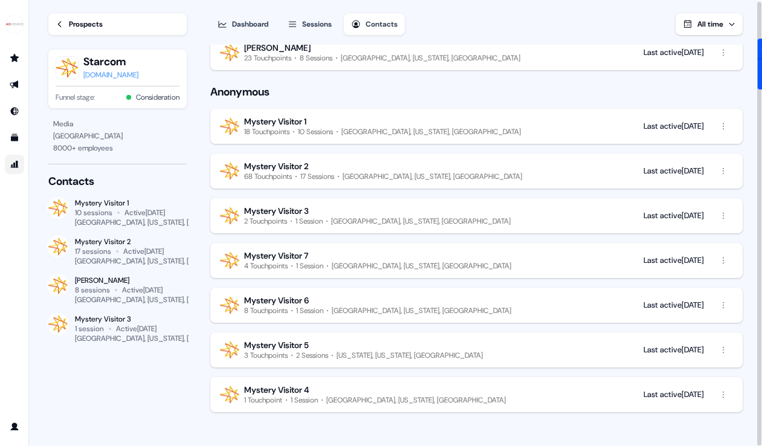
click at [284, 344] on div "Mystery Visitor 5" at bounding box center [276, 345] width 65 height 11
